Goal: Task Accomplishment & Management: Manage account settings

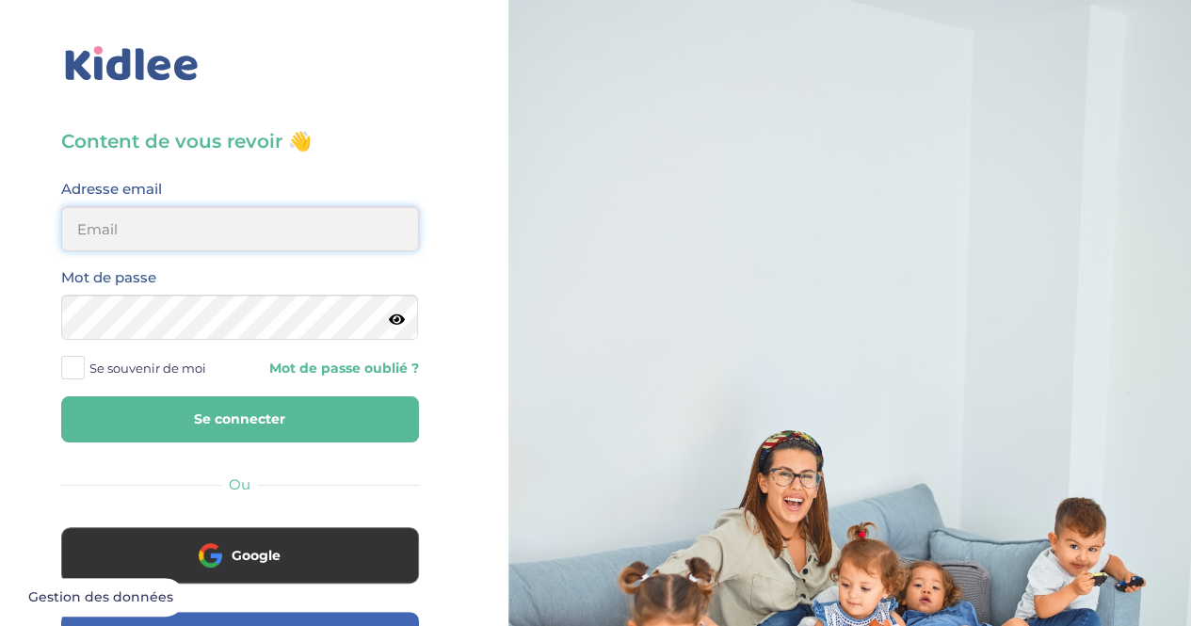
type input "[EMAIL_ADDRESS][DOMAIN_NAME]"
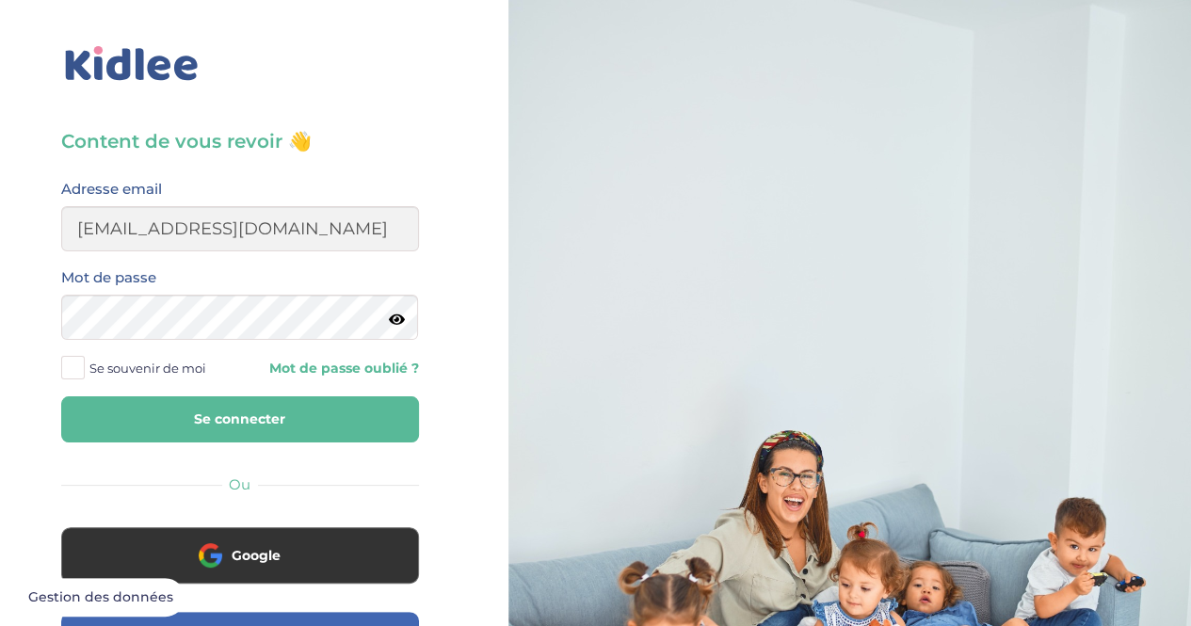
click at [173, 428] on button "Se connecter" at bounding box center [240, 419] width 358 height 46
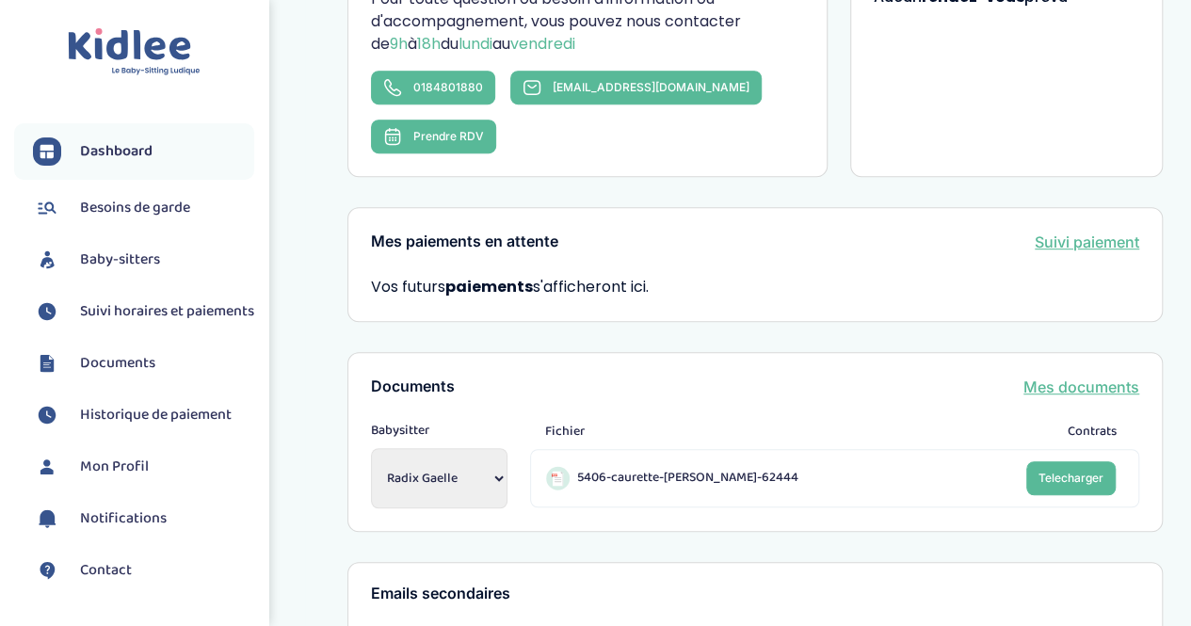
scroll to position [94, 0]
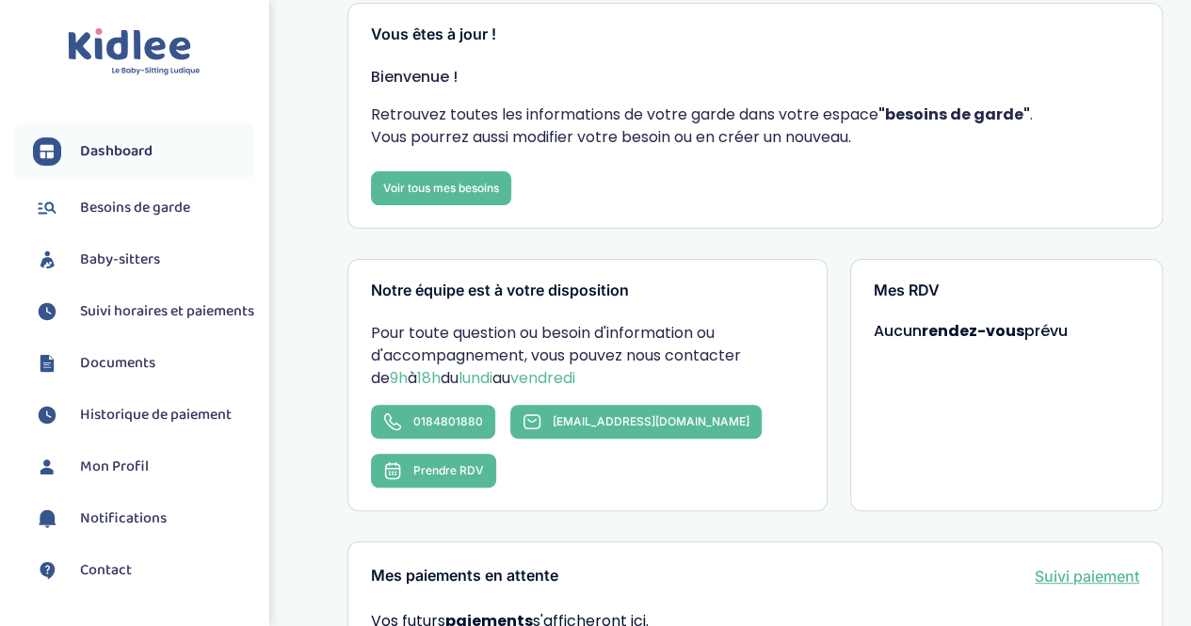
click at [133, 268] on span "Baby-sitters" at bounding box center [120, 260] width 80 height 23
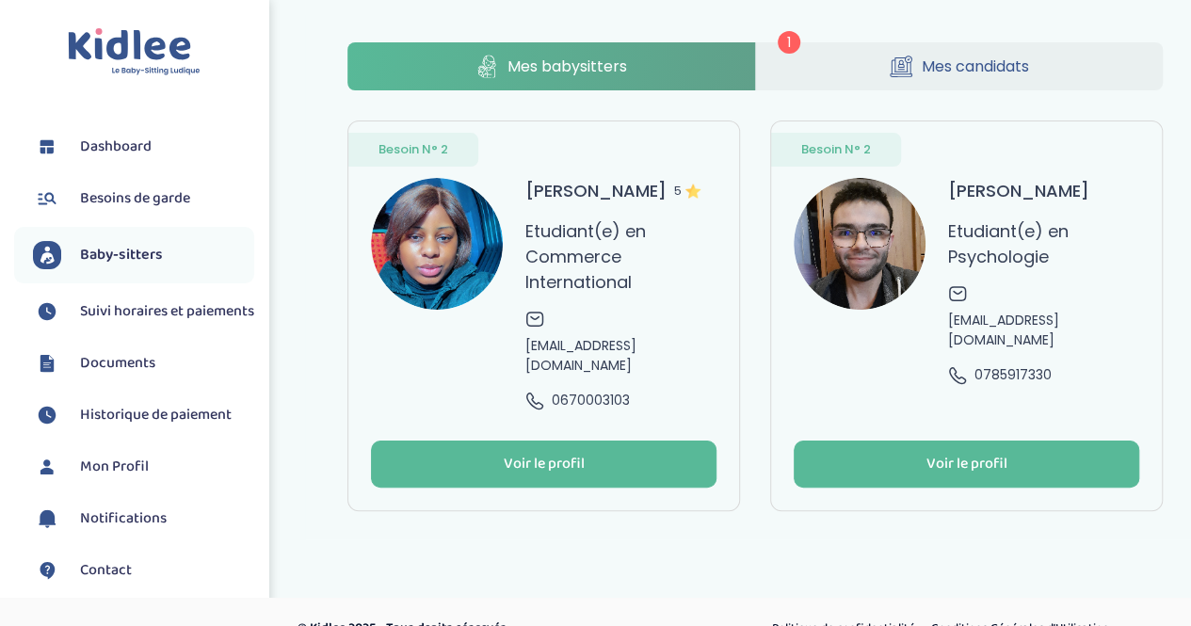
click at [928, 71] on span "Mes candidats" at bounding box center [975, 67] width 107 height 24
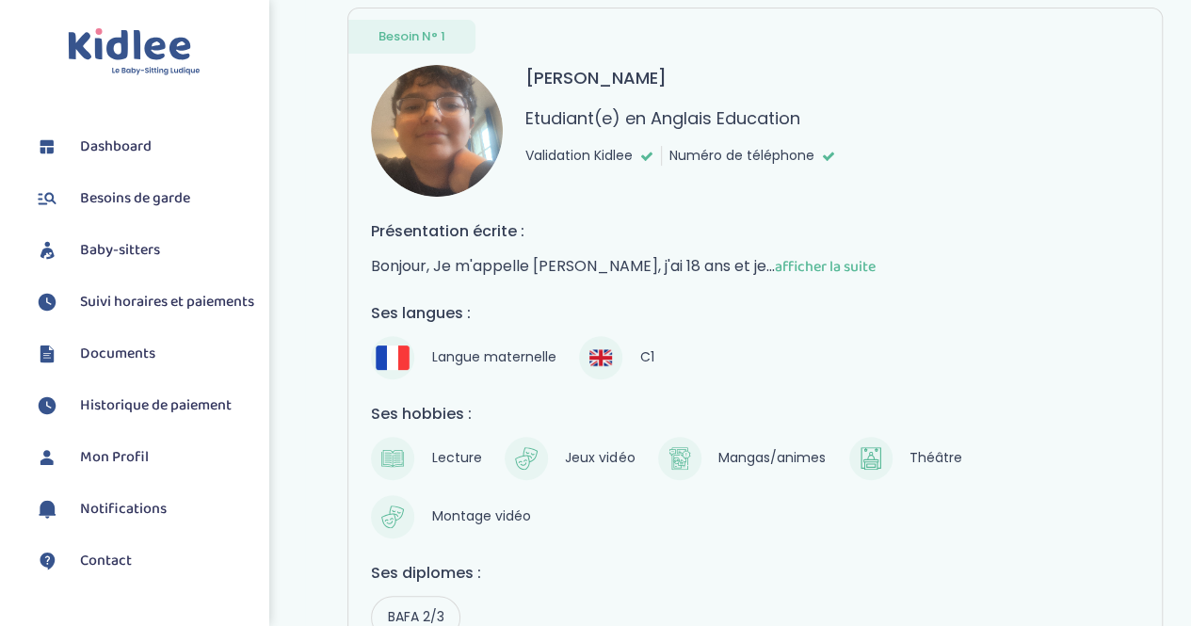
scroll to position [341, 0]
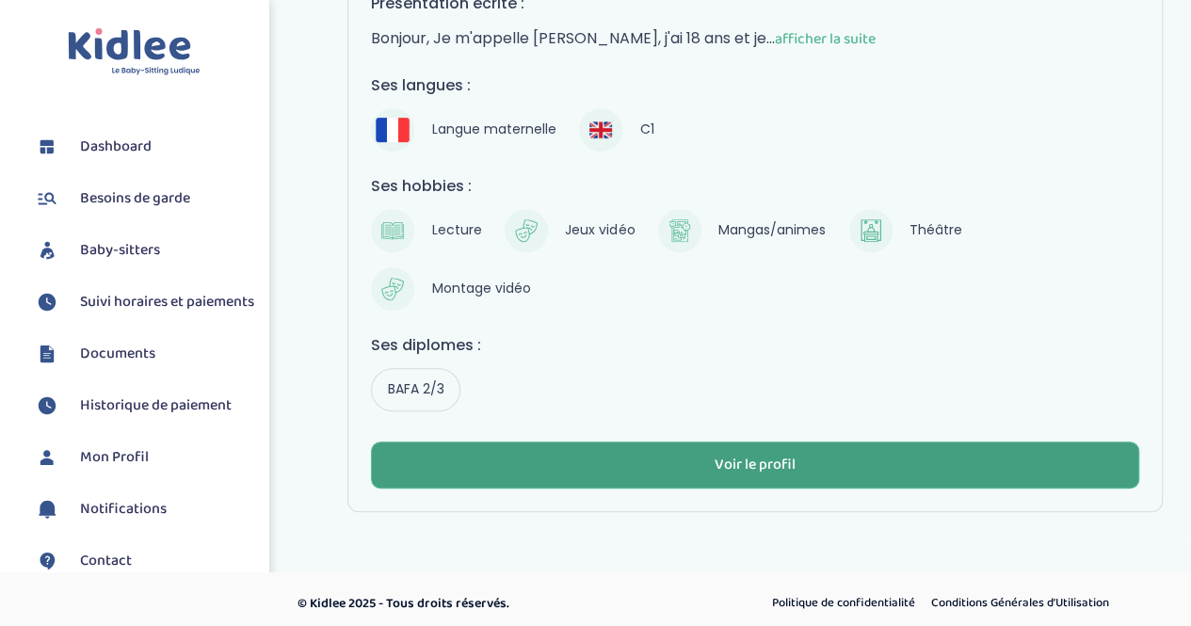
click at [703, 467] on button "Voir le profil" at bounding box center [755, 465] width 768 height 47
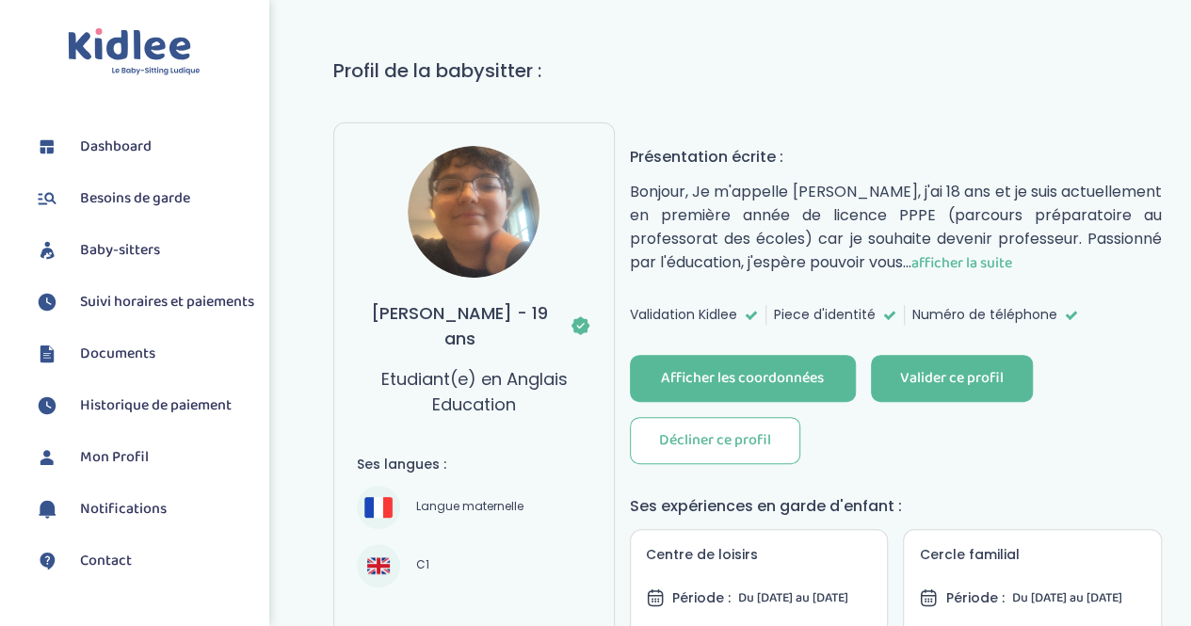
scroll to position [94, 0]
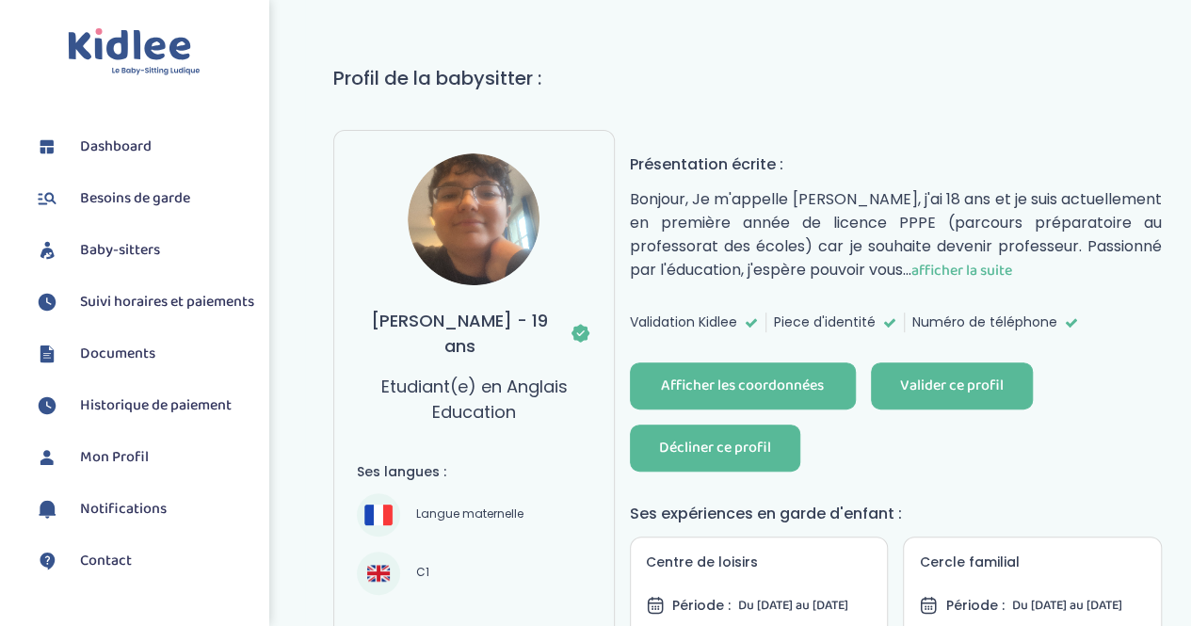
click at [700, 438] on div "Décliner ce profil" at bounding box center [715, 449] width 112 height 22
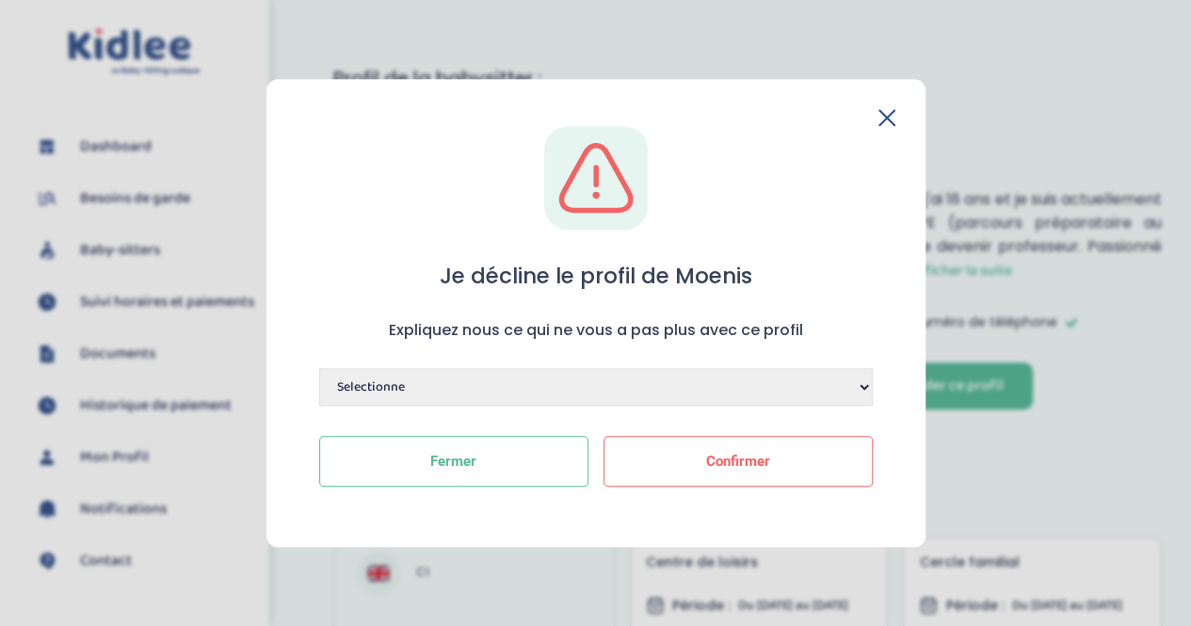
click at [584, 389] on select "Selectionne Manque de dynamisme Manque d'expérience Manque de motivation Dispon…" at bounding box center [596, 387] width 554 height 38
select select "Disponibilités ne conviennent pas"
click at [319, 368] on select "Selectionne Manque de dynamisme Manque d'expérience Manque de motivation Dispon…" at bounding box center [596, 387] width 554 height 38
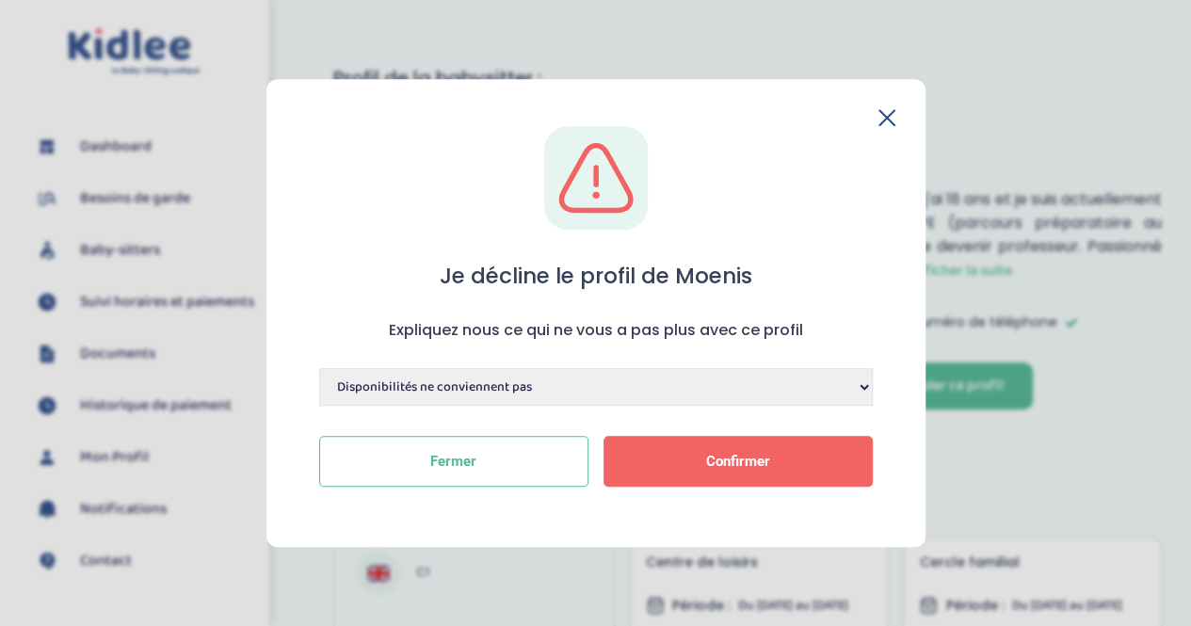
click at [704, 468] on button "Confirmer" at bounding box center [737, 461] width 269 height 51
